Goal: Use online tool/utility: Use online tool/utility

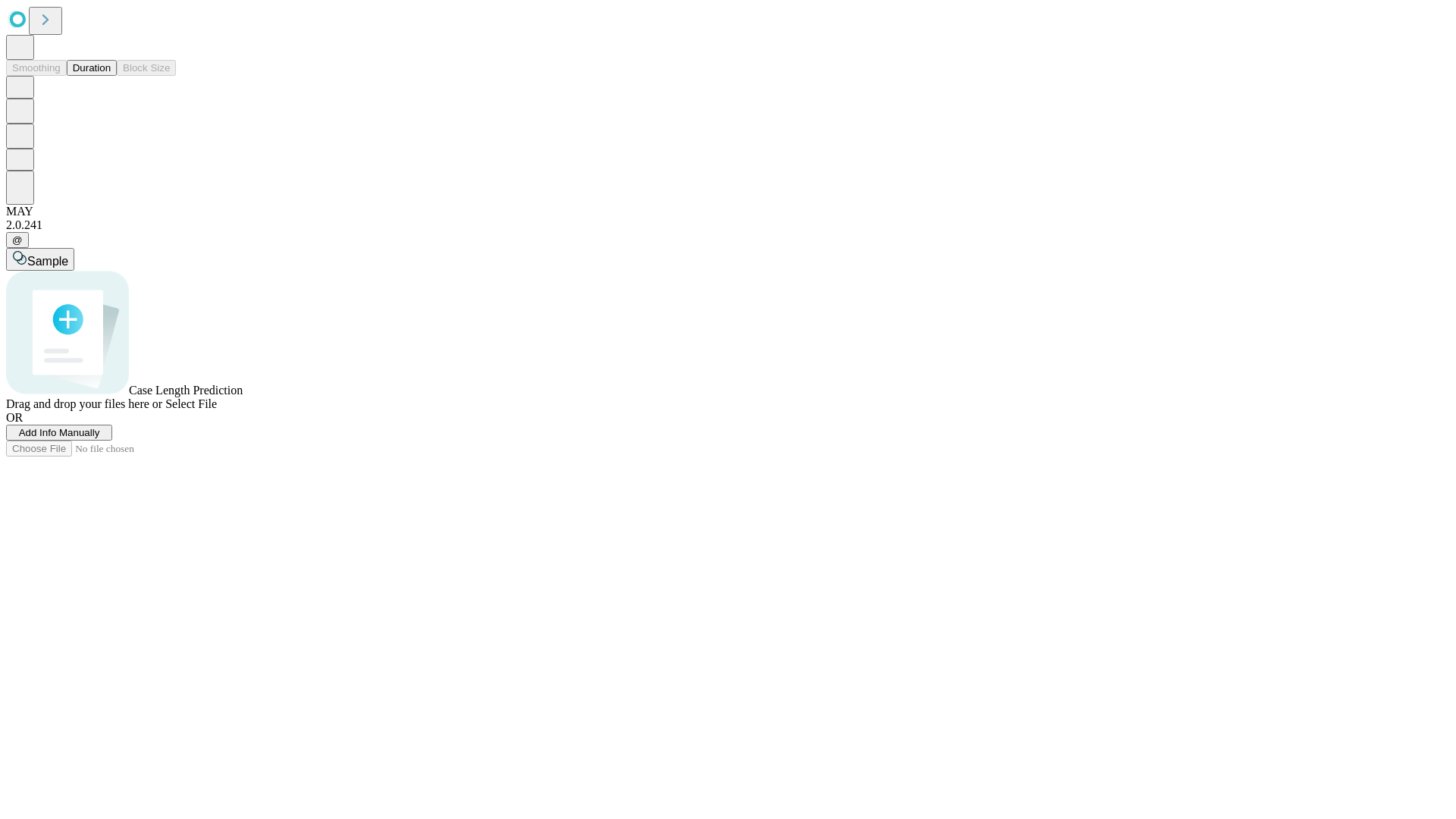
click at [111, 76] on button "Duration" at bounding box center [92, 68] width 50 height 16
click at [100, 438] on span "Add Info Manually" at bounding box center [59, 433] width 82 height 11
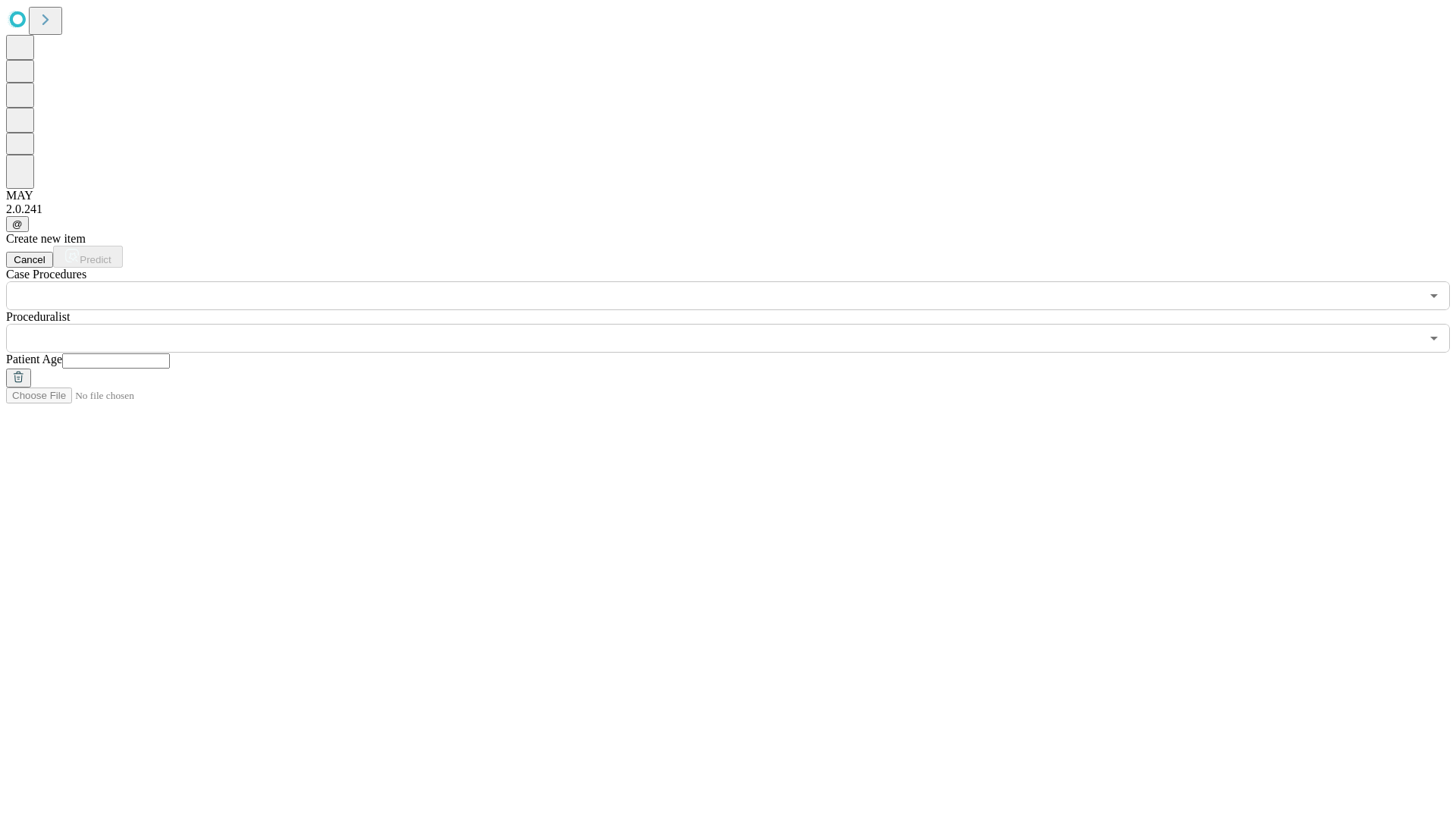
click at [169, 353] on input "text" at bounding box center [116, 360] width 107 height 15
type input "**"
click at [738, 324] on input "text" at bounding box center [713, 338] width 1414 height 29
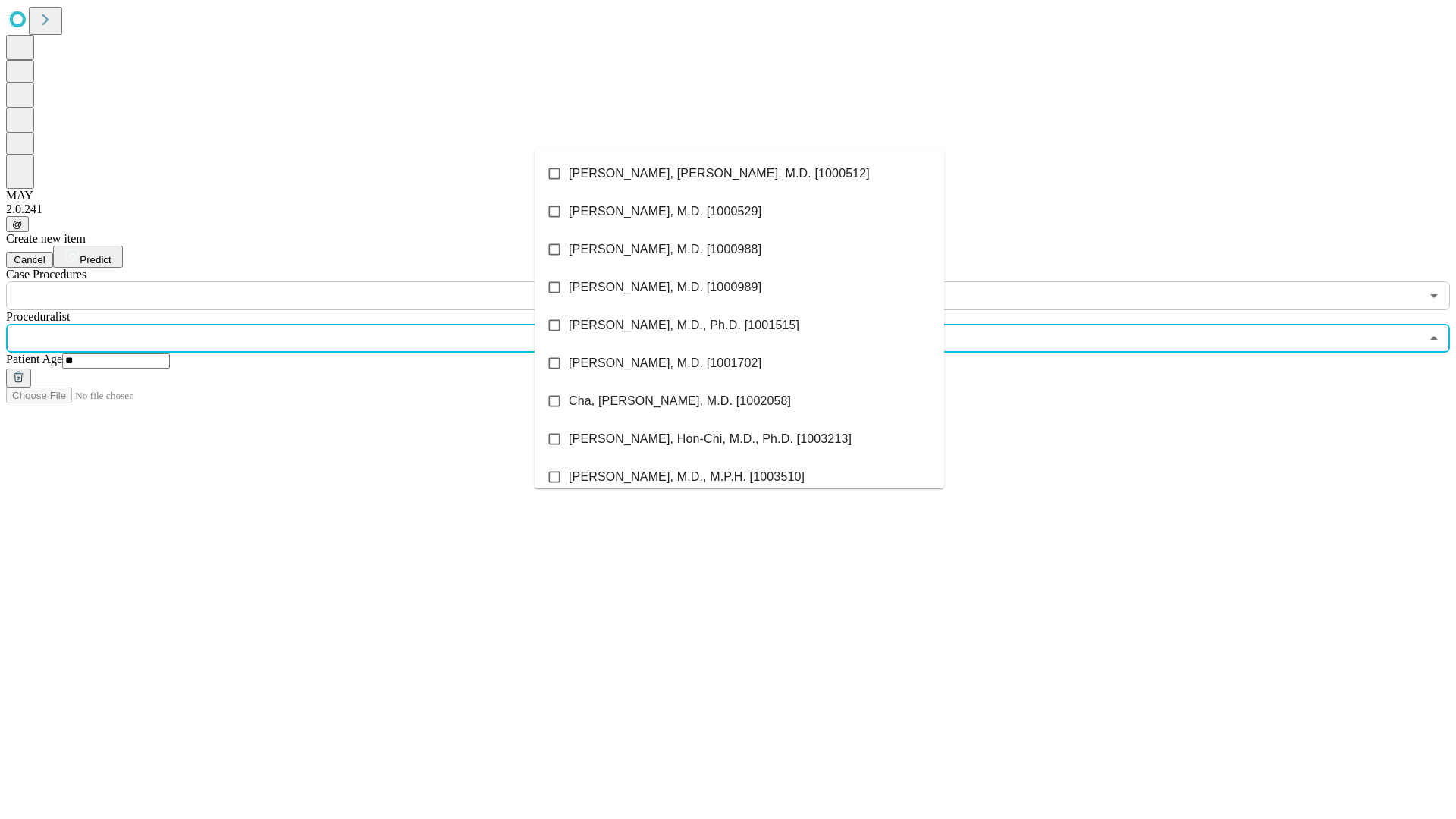
click at [739, 173] on li "[PERSON_NAME], [PERSON_NAME], M.D. [1000512]" at bounding box center [739, 173] width 409 height 38
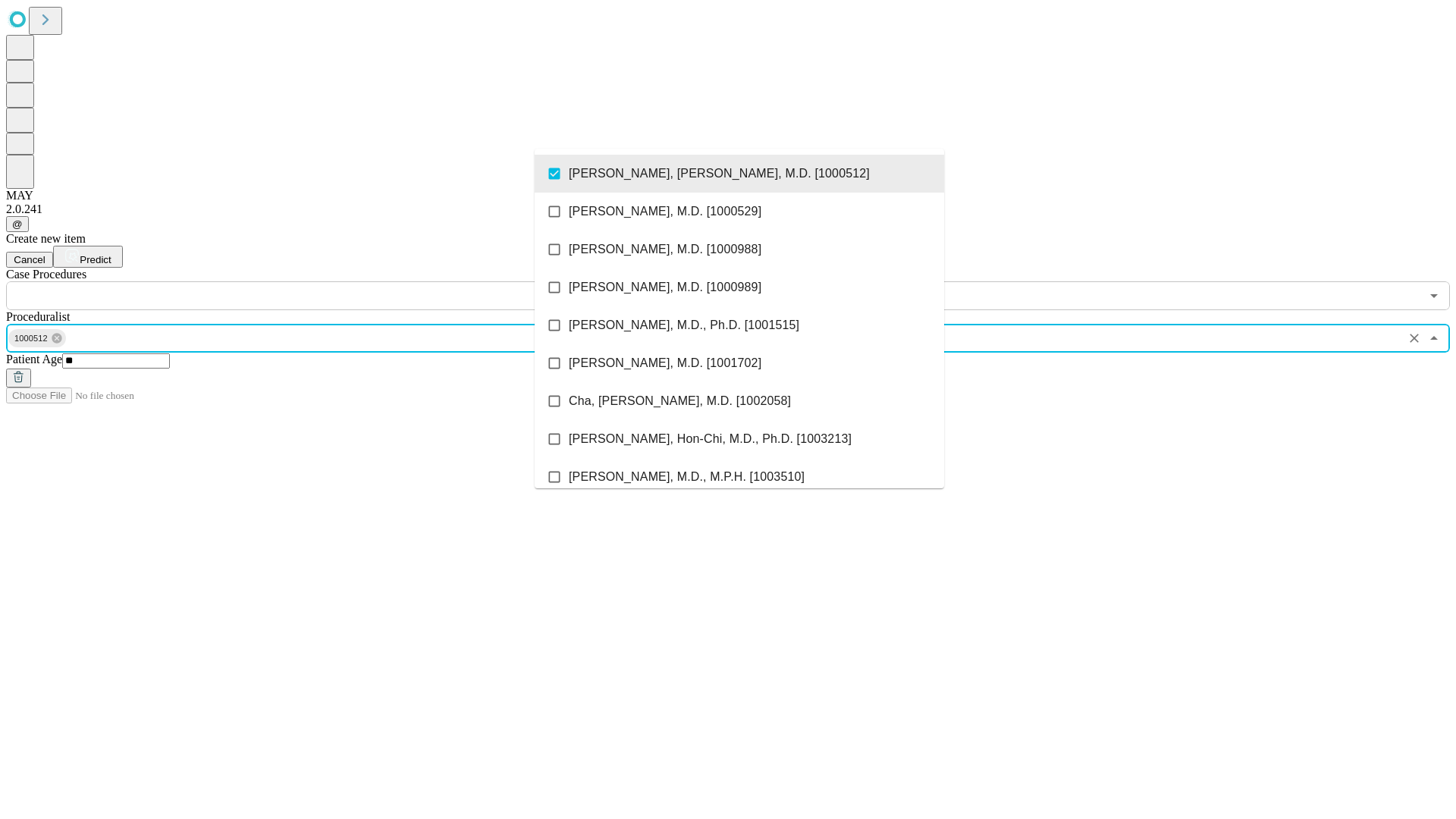
click at [319, 282] on input "text" at bounding box center [713, 296] width 1414 height 29
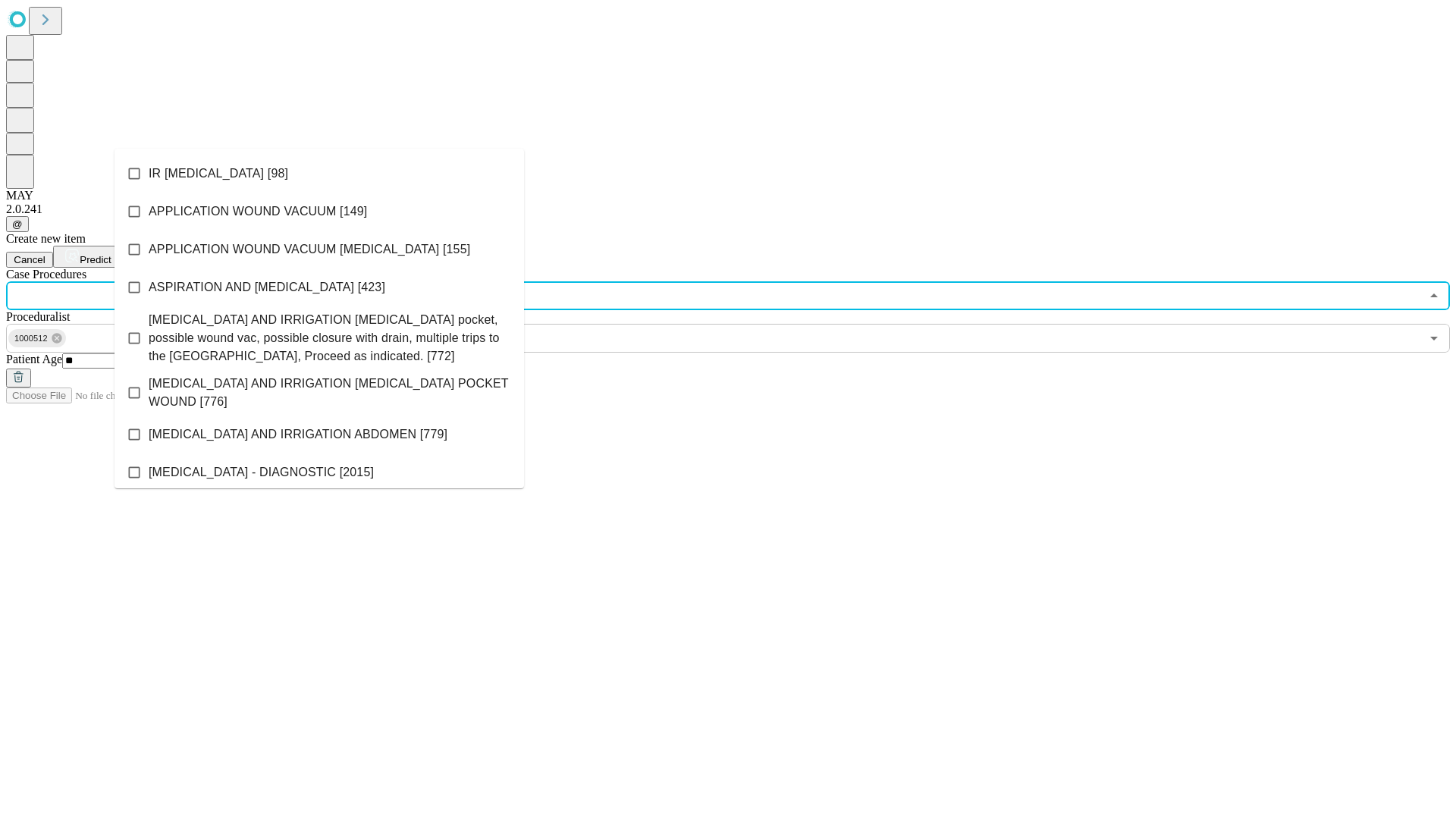
click at [320, 173] on li "IR [MEDICAL_DATA] [98]" at bounding box center [320, 173] width 409 height 38
click at [111, 254] on span "Predict" at bounding box center [95, 259] width 31 height 11
